Goal: Book appointment/travel/reservation

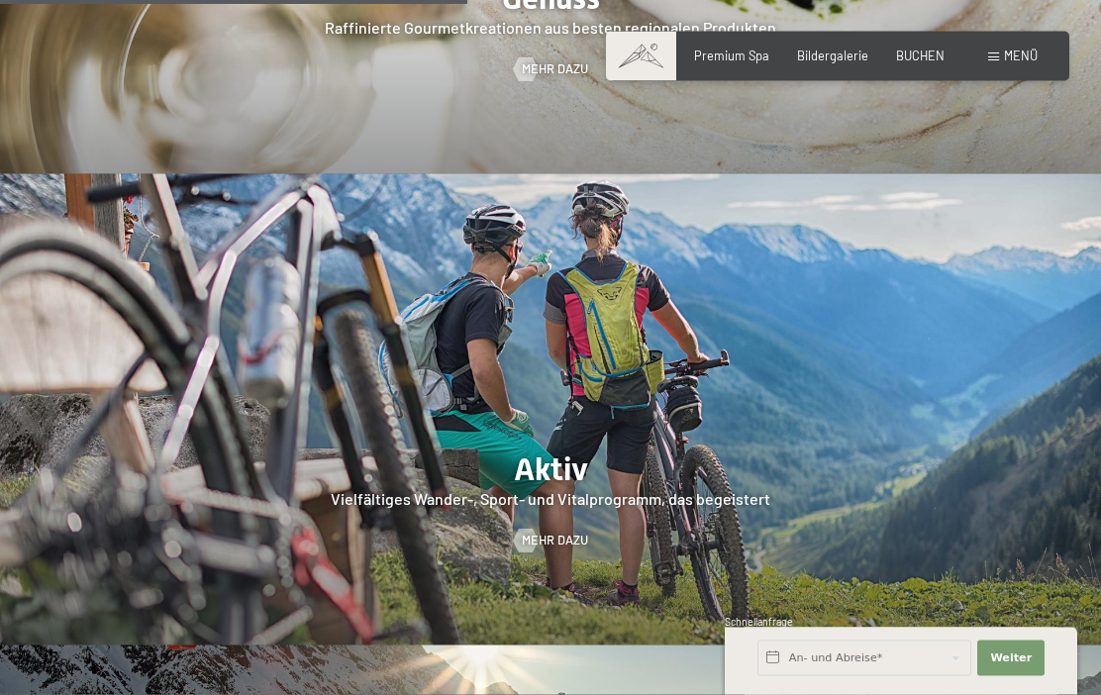
scroll to position [2920, 0]
click at [837, 62] on div "Bildergalerie" at bounding box center [832, 57] width 71 height 18
click at [838, 58] on span "Bildergalerie" at bounding box center [832, 56] width 71 height 16
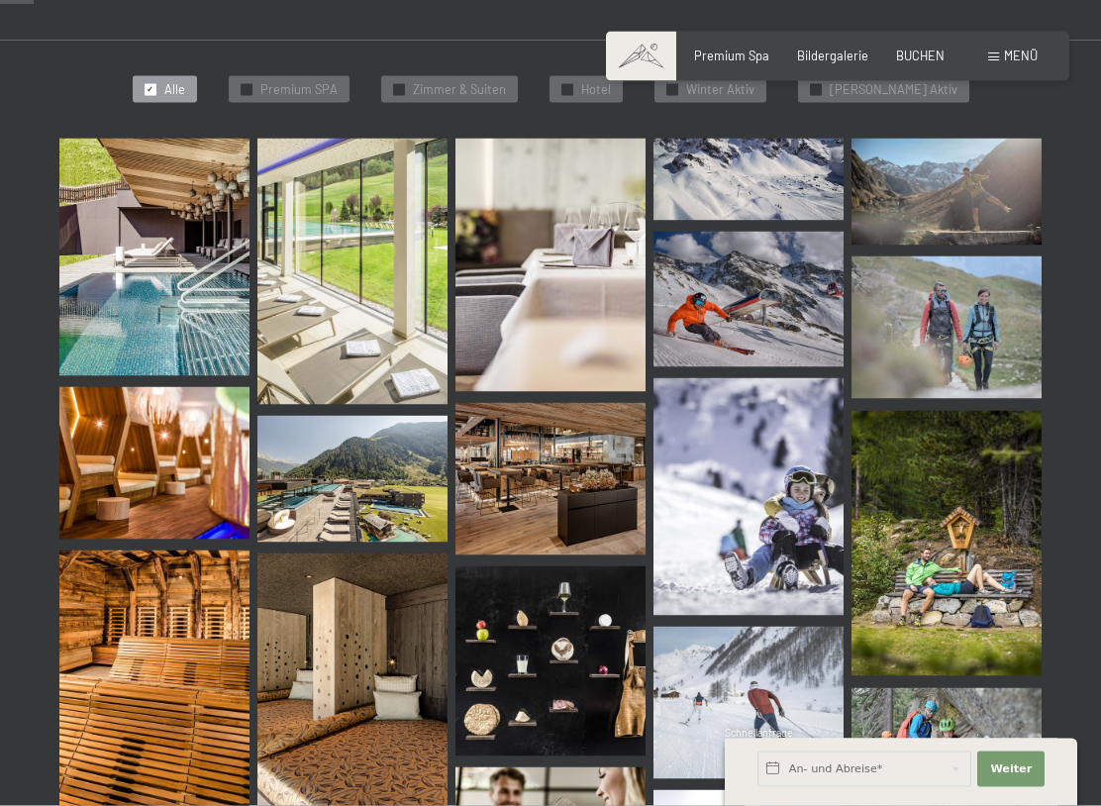
scroll to position [470, 0]
click at [547, 485] on img at bounding box center [550, 478] width 190 height 152
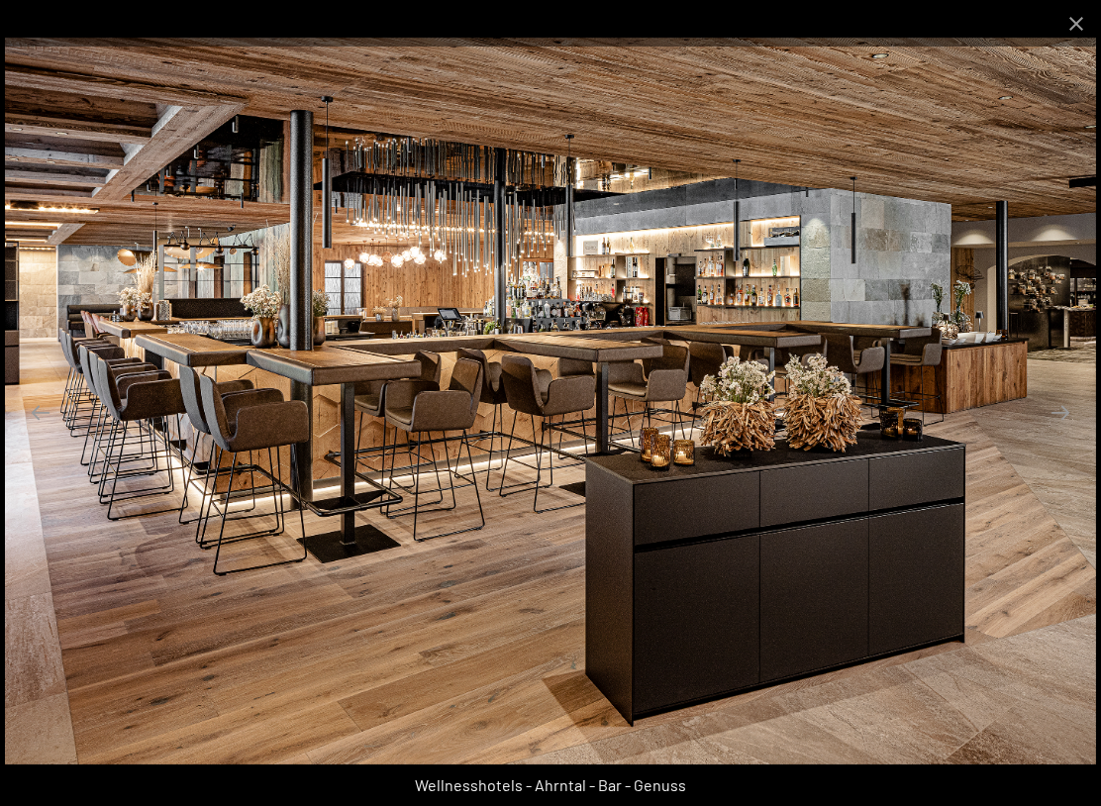
click at [1075, 27] on button "Close gallery" at bounding box center [1075, 23] width 49 height 47
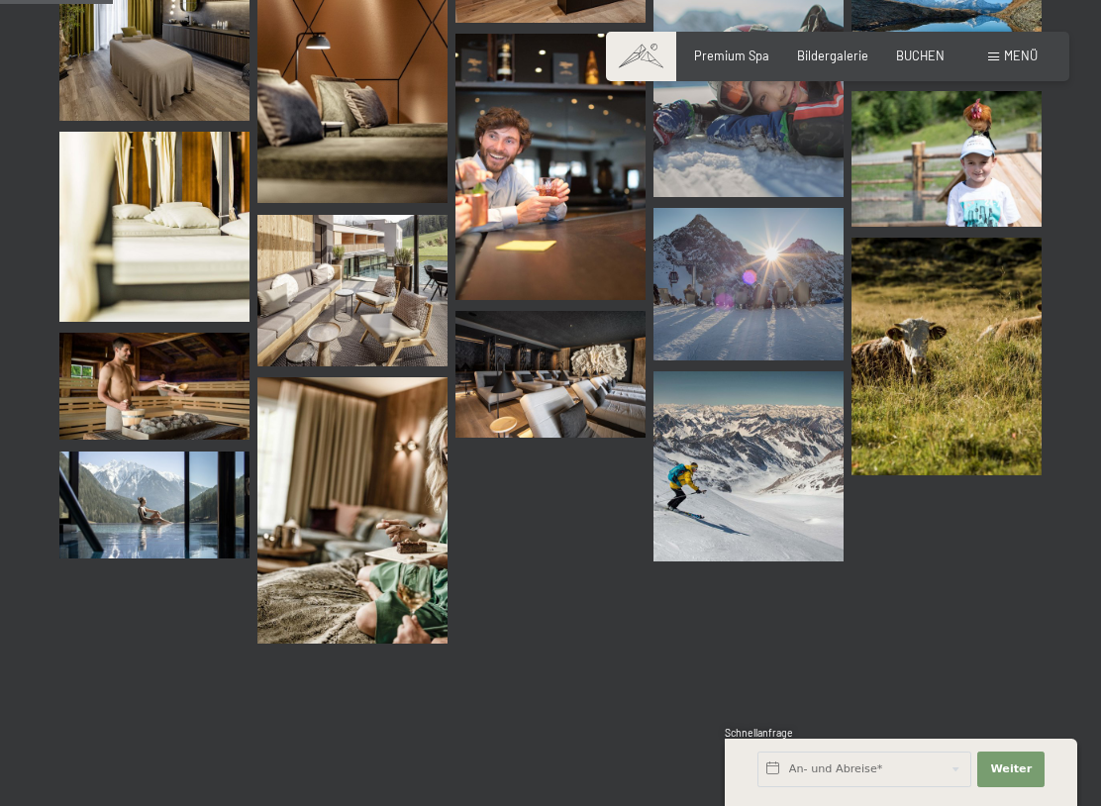
scroll to position [1602, 0]
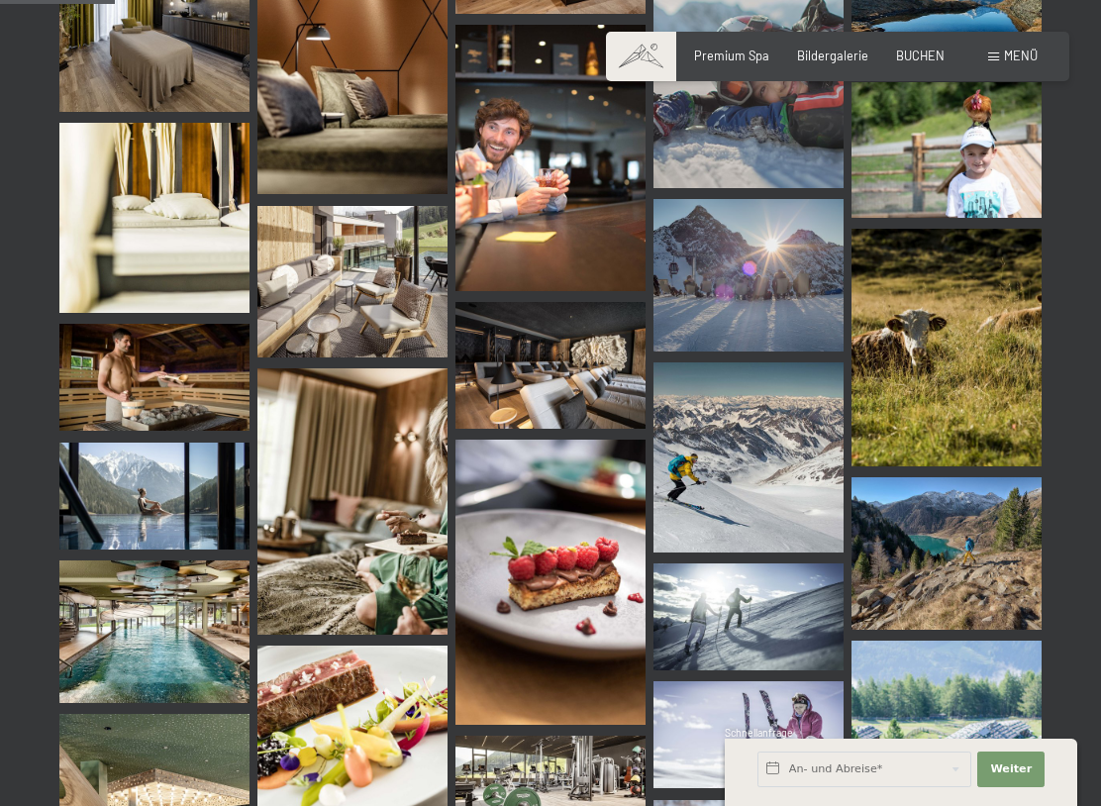
click at [153, 632] on img at bounding box center [154, 631] width 190 height 143
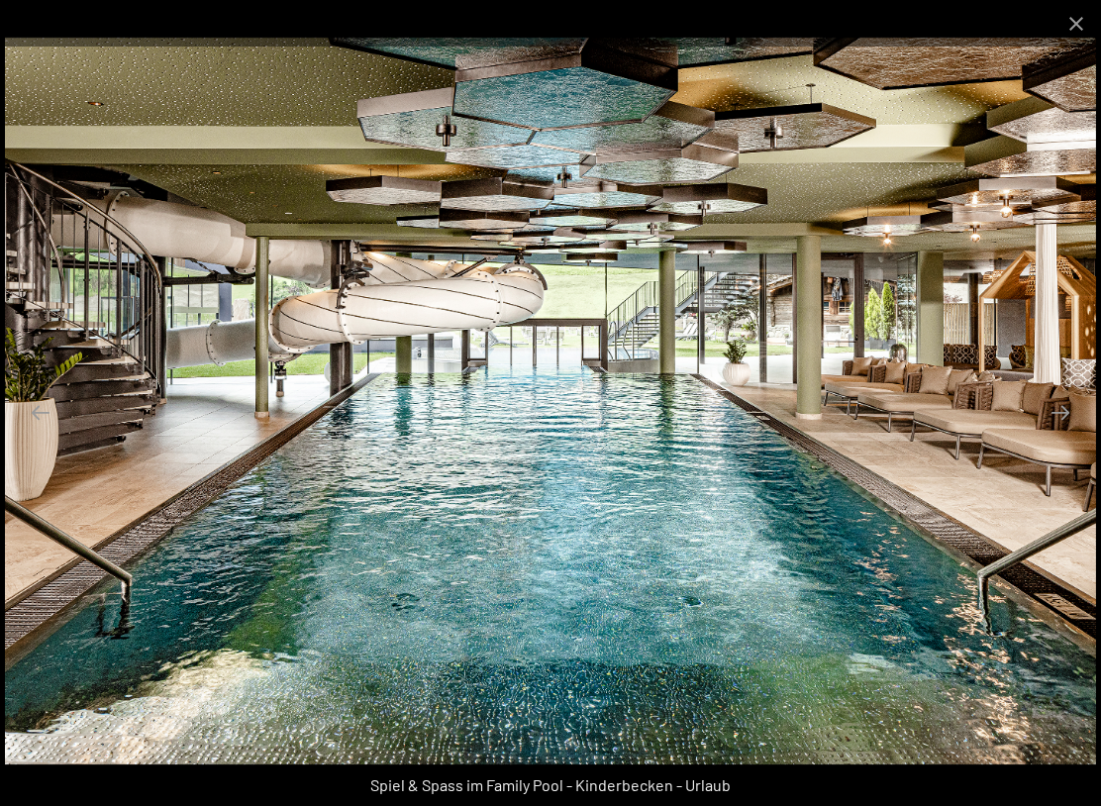
click at [1079, 14] on button "Close gallery" at bounding box center [1075, 23] width 49 height 47
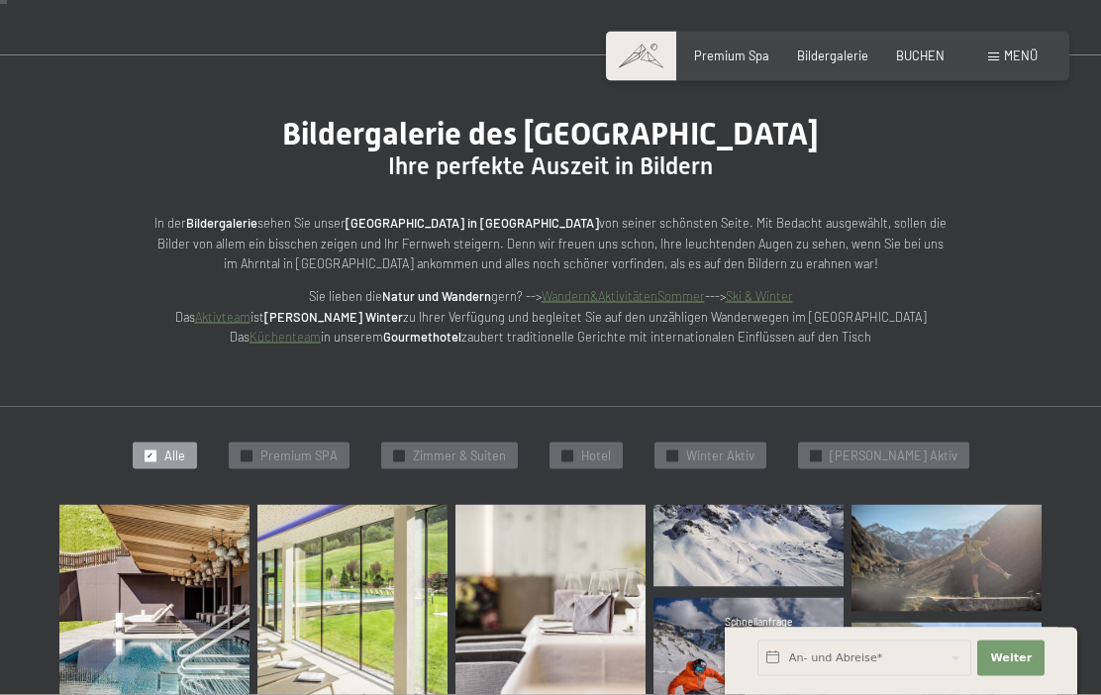
scroll to position [0, 0]
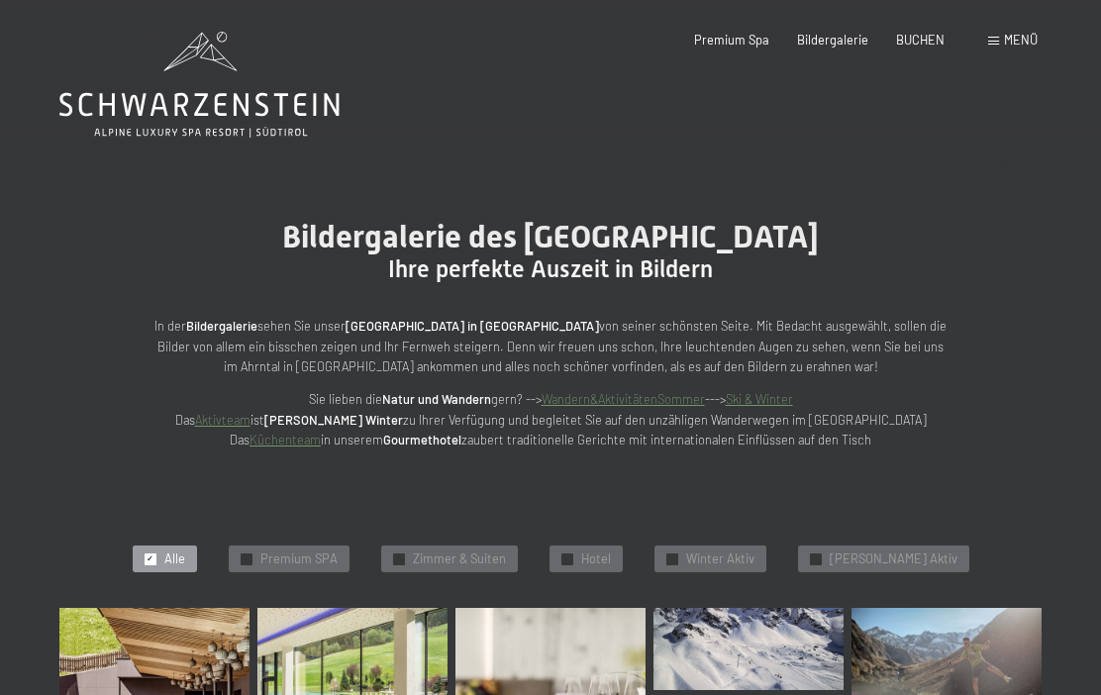
click at [488, 552] on span "Zimmer & Suiten" at bounding box center [459, 559] width 93 height 18
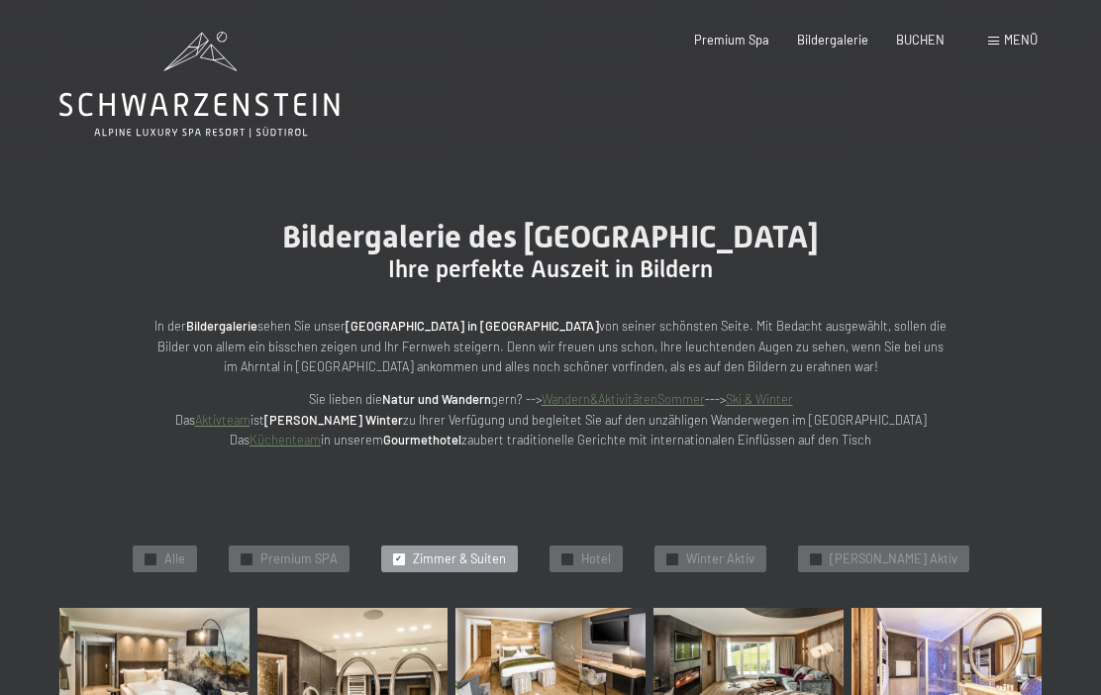
click at [920, 41] on span "BUCHEN" at bounding box center [920, 40] width 49 height 16
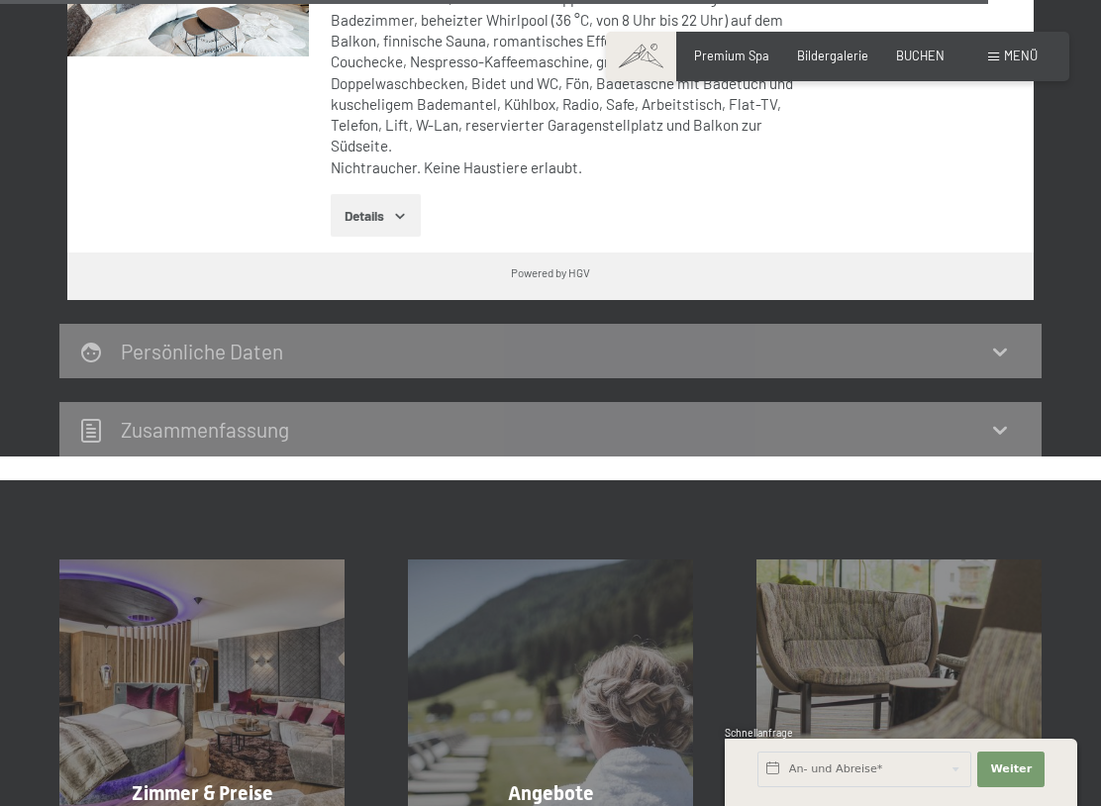
scroll to position [6079, 0]
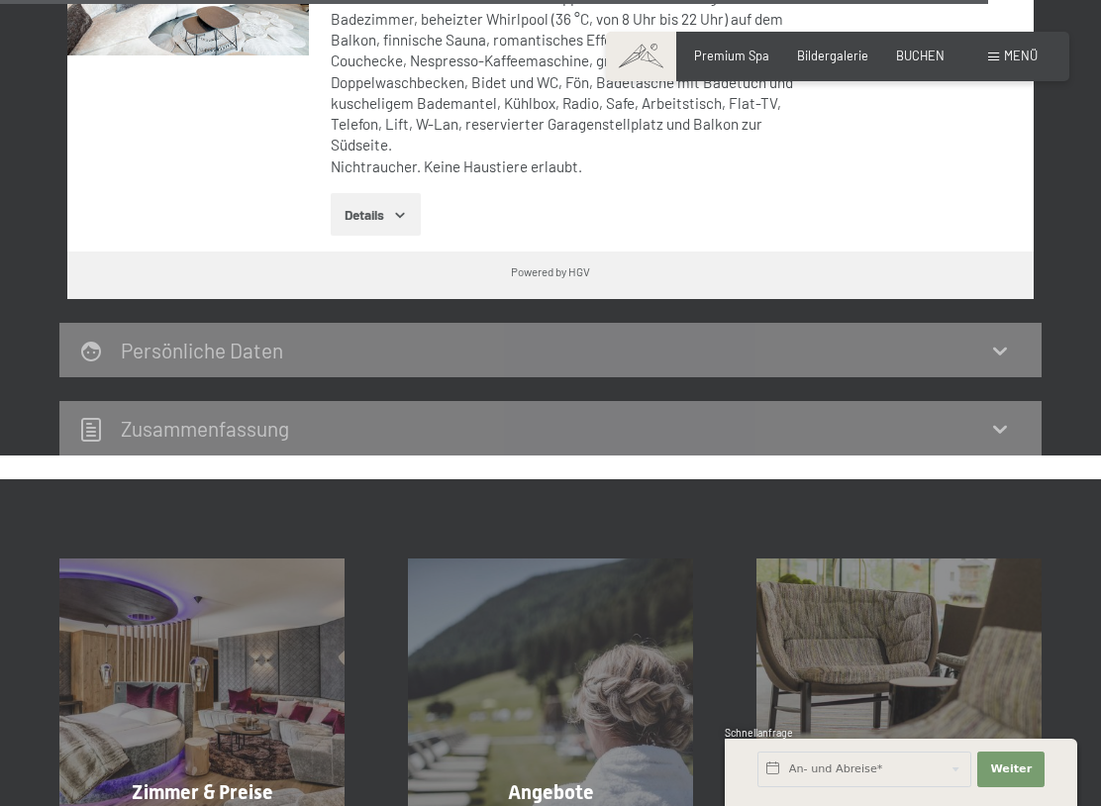
click at [178, 694] on span "Zimmer & Preise" at bounding box center [203, 792] width 142 height 24
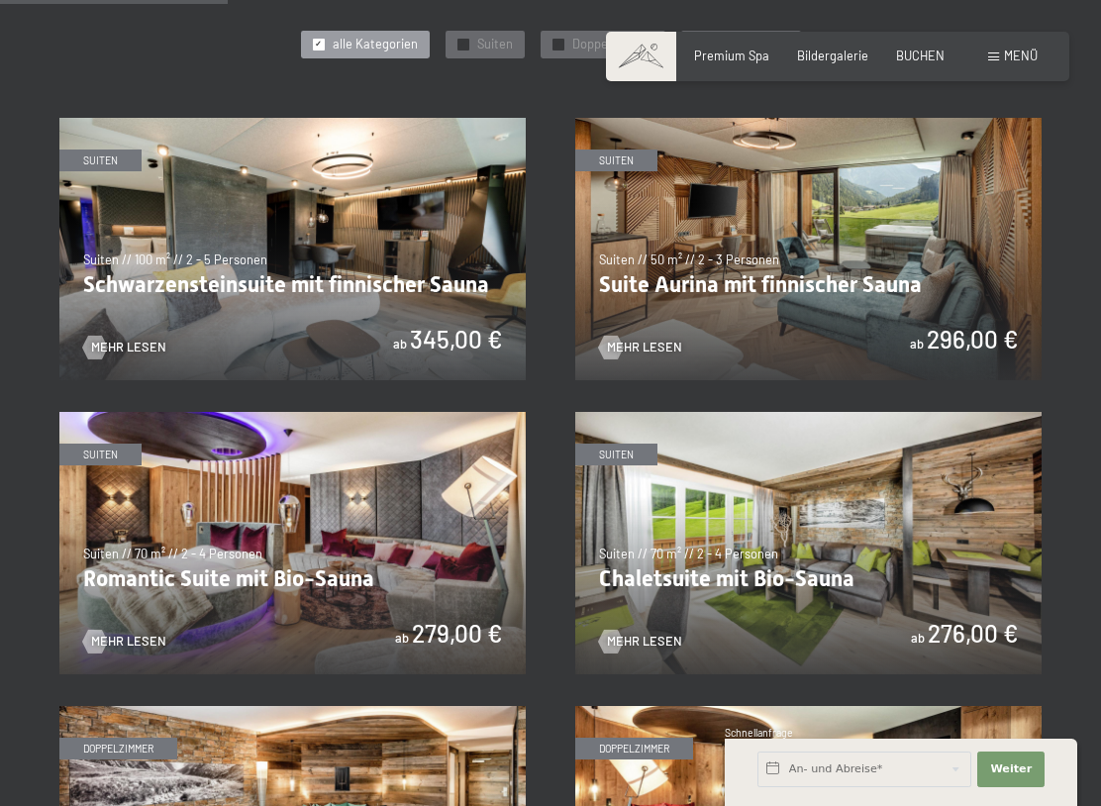
scroll to position [937, 0]
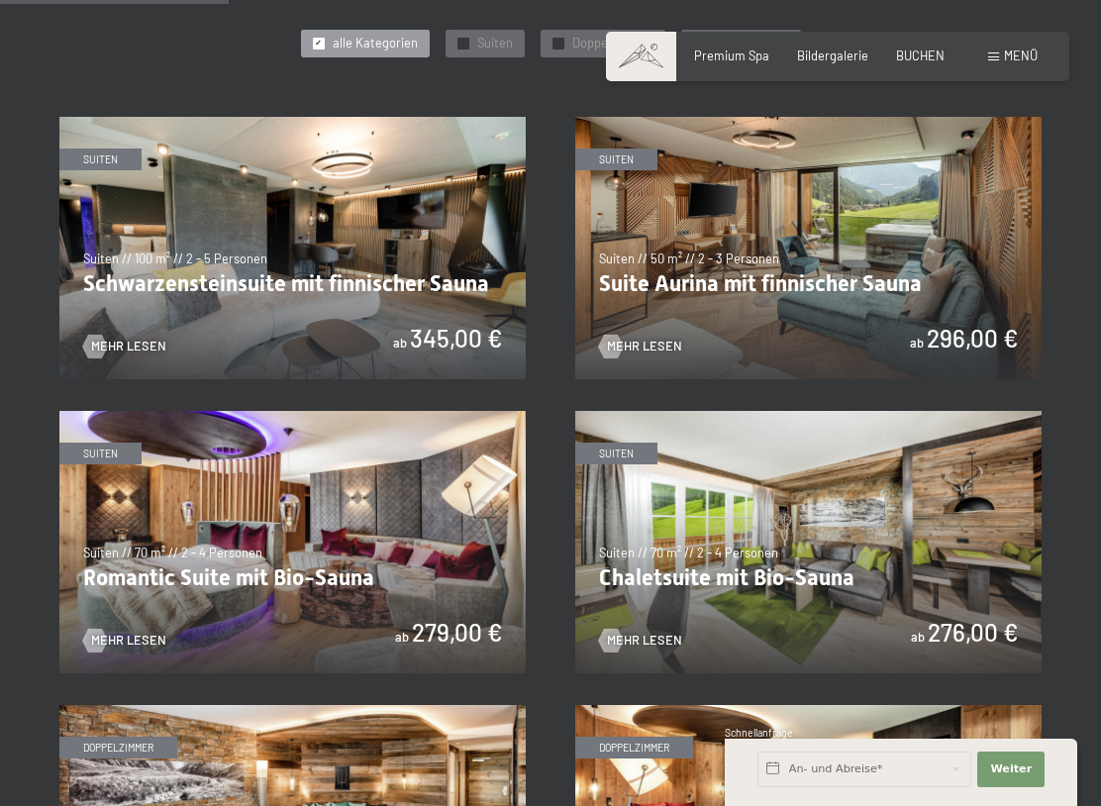
click at [363, 544] on img at bounding box center [292, 542] width 466 height 262
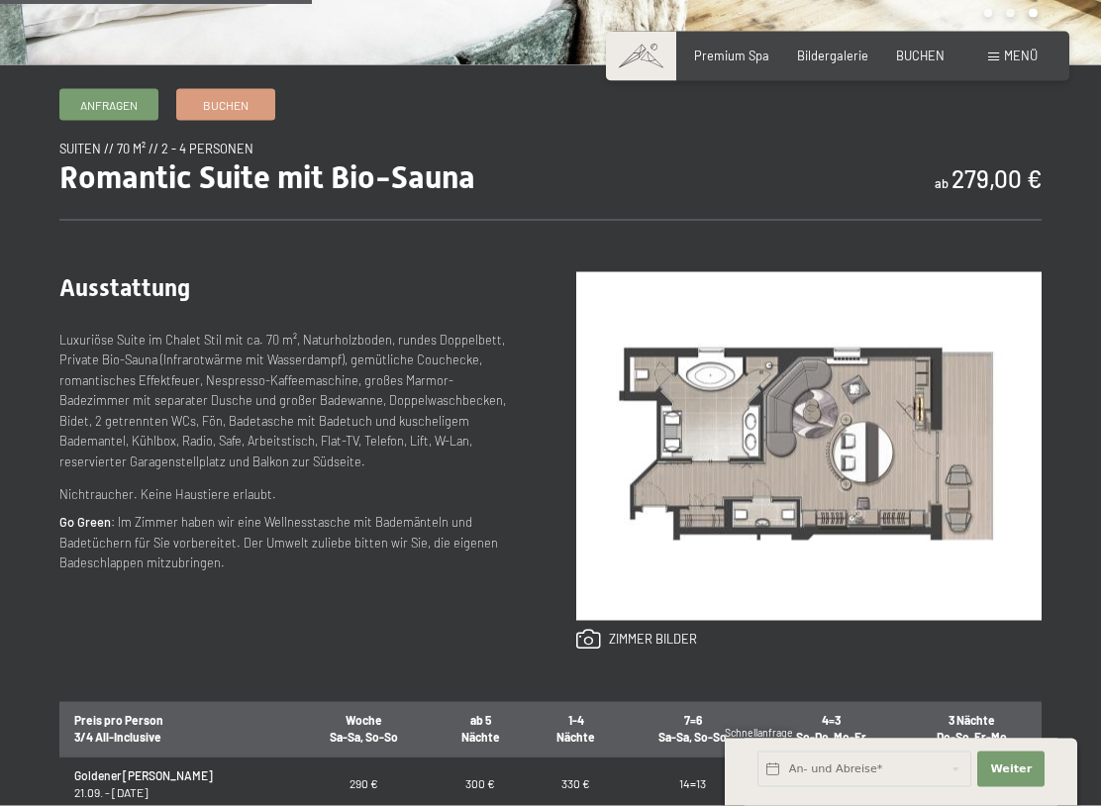
scroll to position [589, 0]
